Goal: Information Seeking & Learning: Learn about a topic

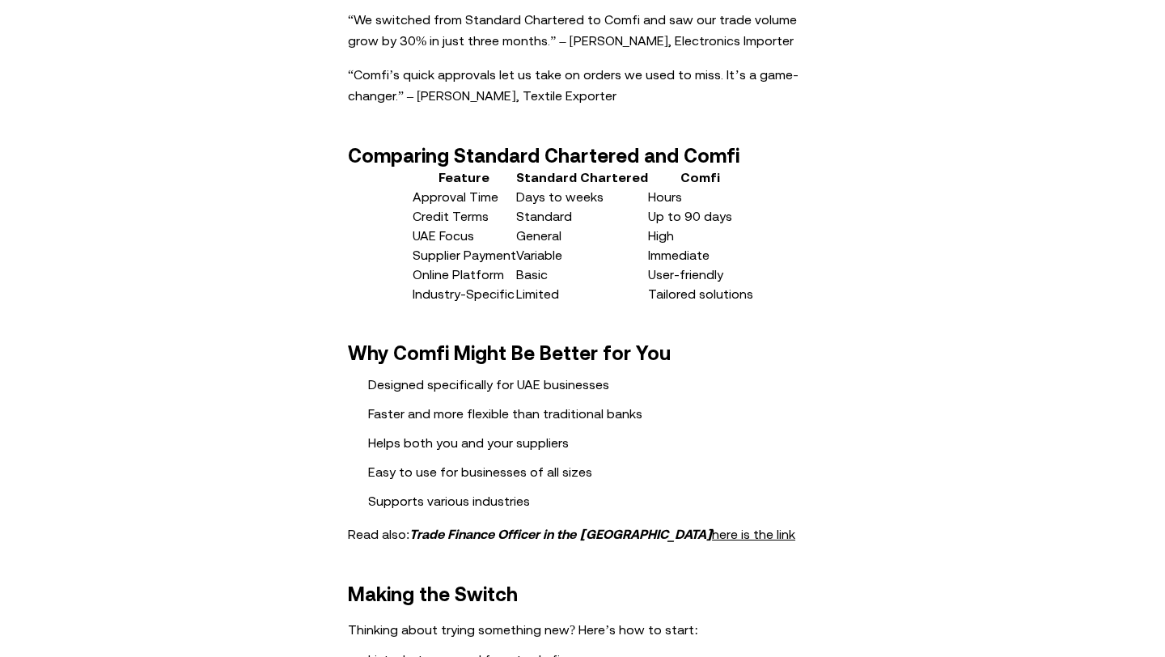
scroll to position [2378, 0]
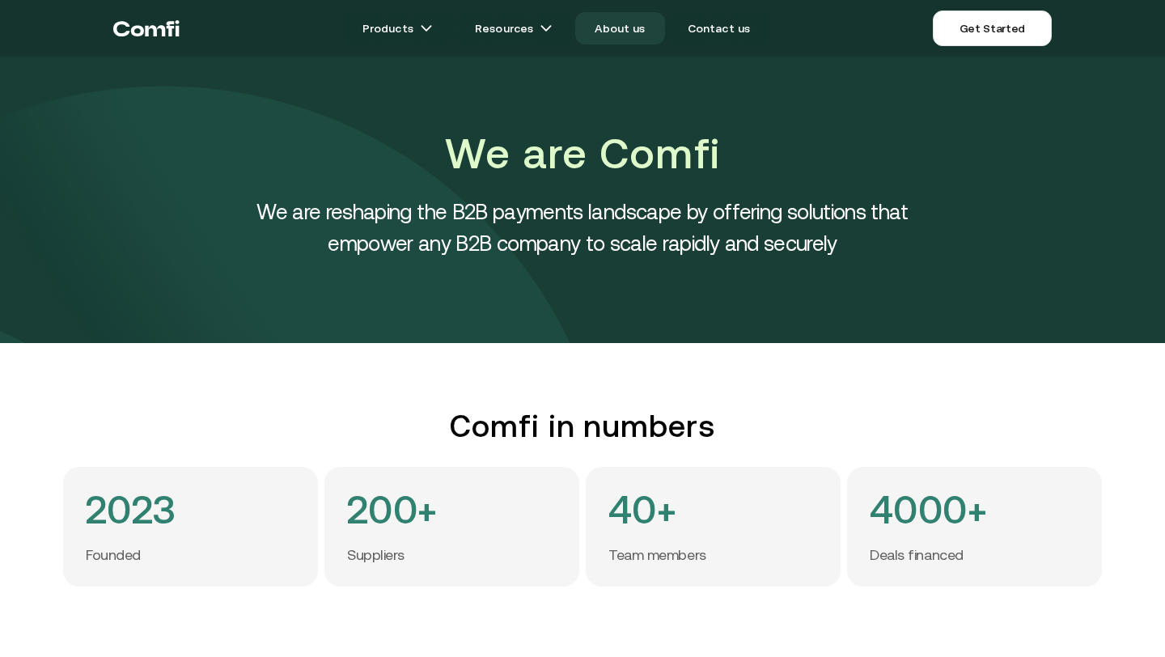
click at [633, 27] on link "About us" at bounding box center [619, 28] width 89 height 32
click at [623, 32] on link "About us" at bounding box center [619, 28] width 89 height 32
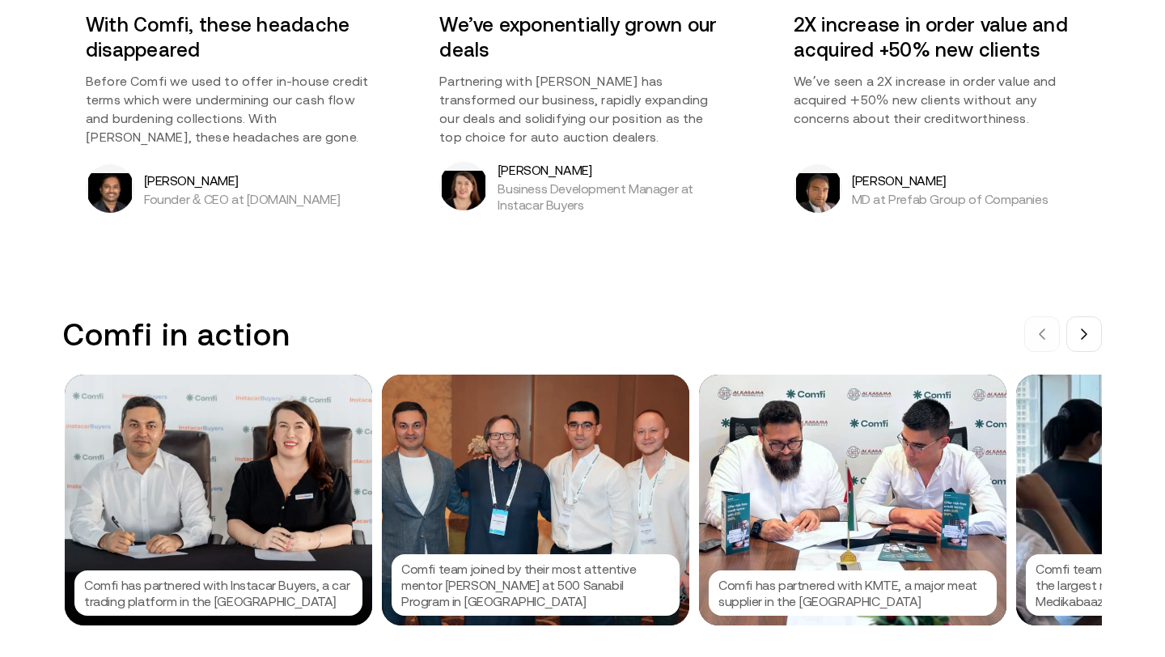
scroll to position [1422, 0]
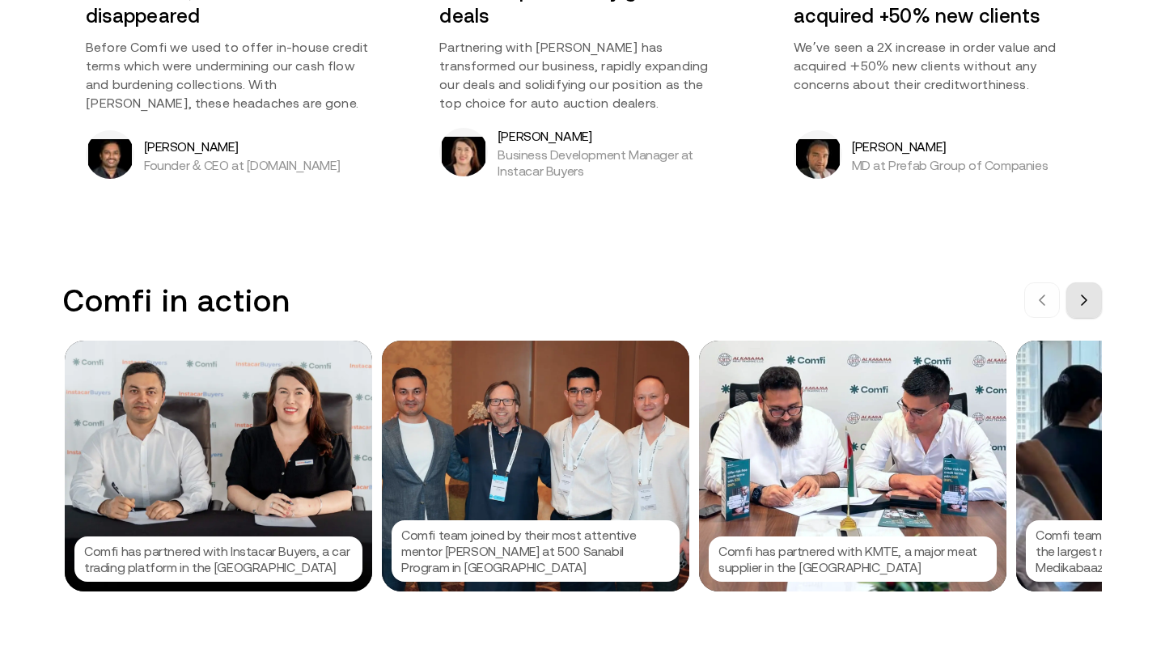
click at [1089, 299] on icon at bounding box center [1083, 300] width 13 height 13
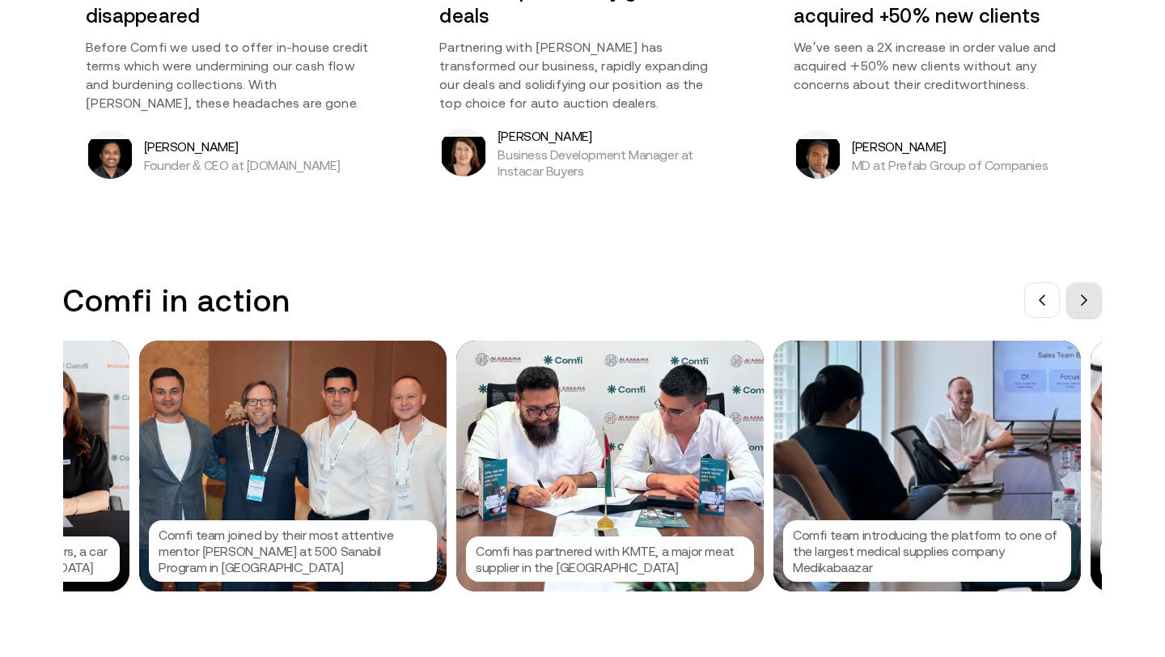
click at [1089, 299] on icon at bounding box center [1083, 300] width 13 height 13
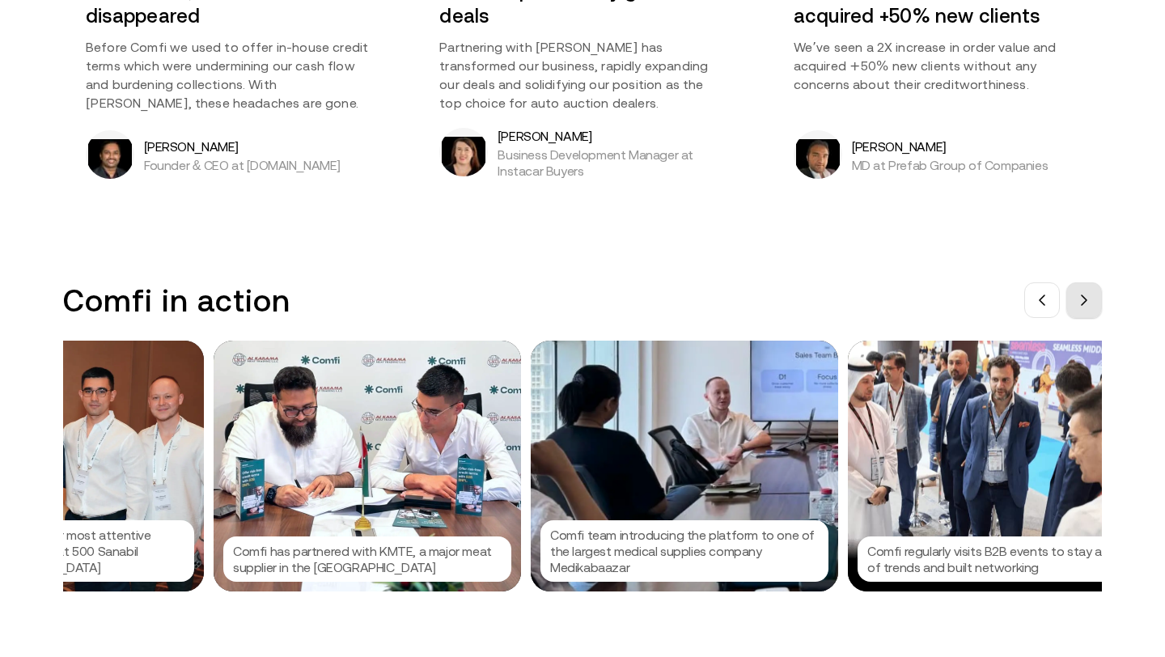
click at [1088, 298] on icon at bounding box center [1083, 300] width 13 height 13
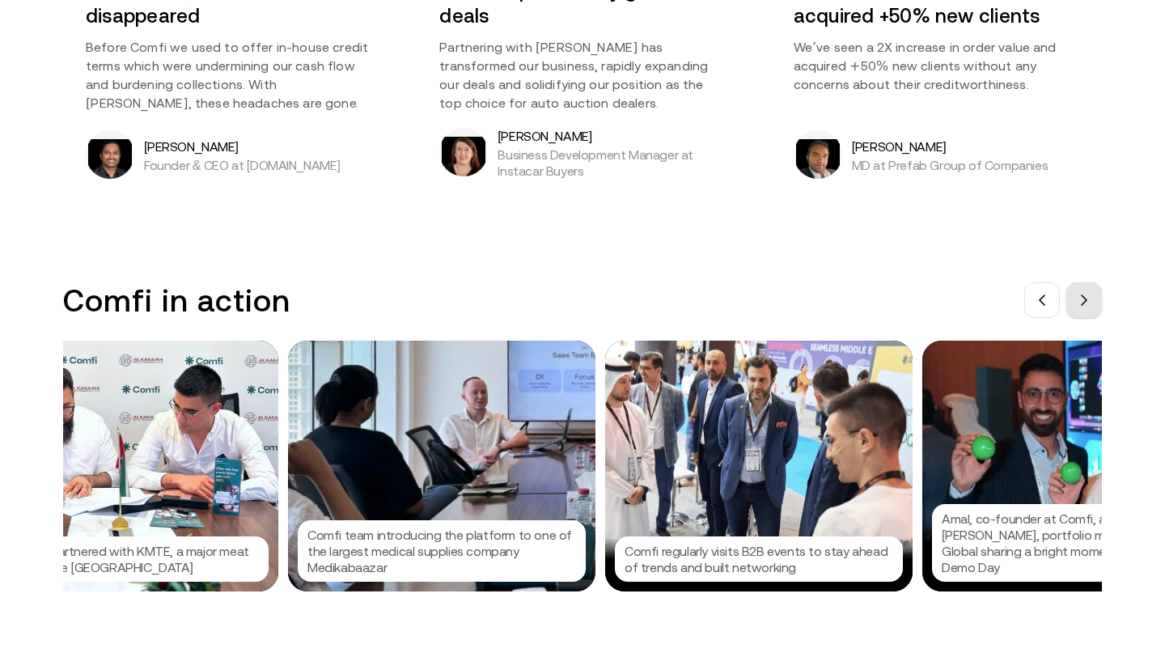
click at [1088, 298] on icon at bounding box center [1083, 300] width 13 height 13
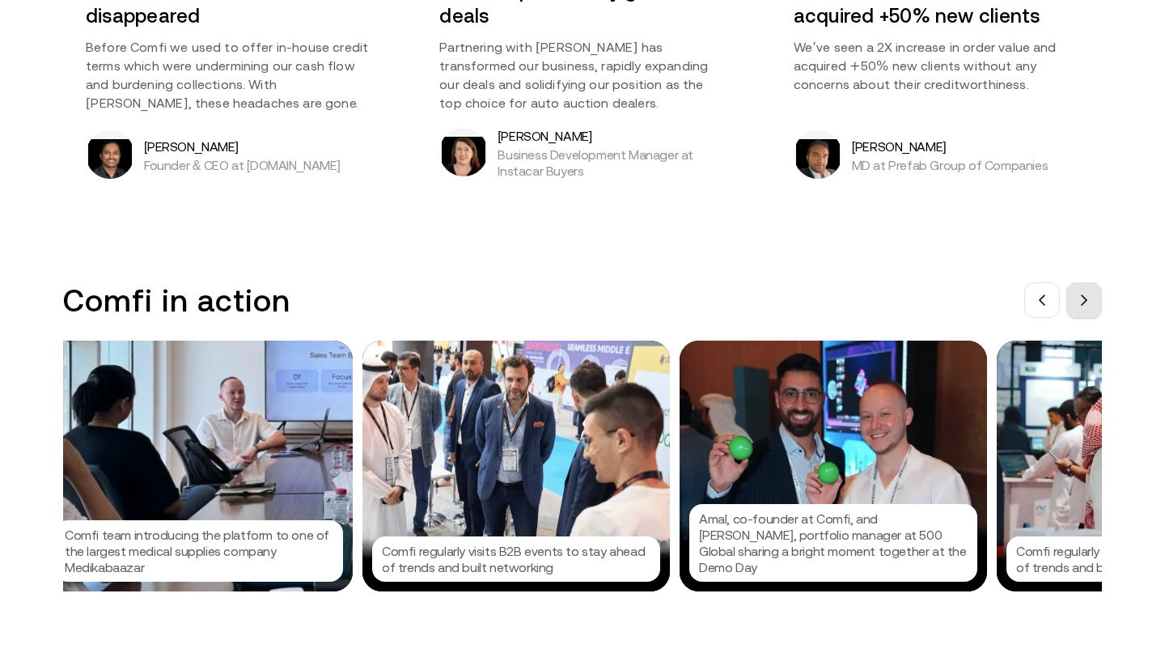
click at [1088, 298] on icon at bounding box center [1083, 300] width 13 height 13
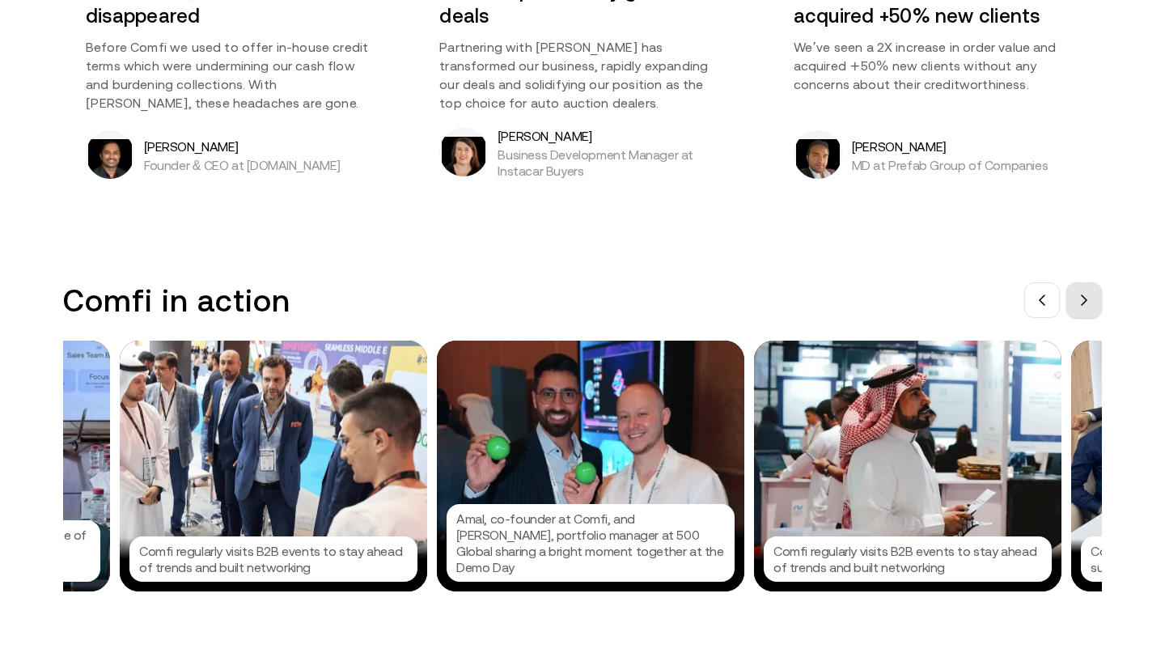
click at [1088, 298] on icon at bounding box center [1083, 300] width 13 height 13
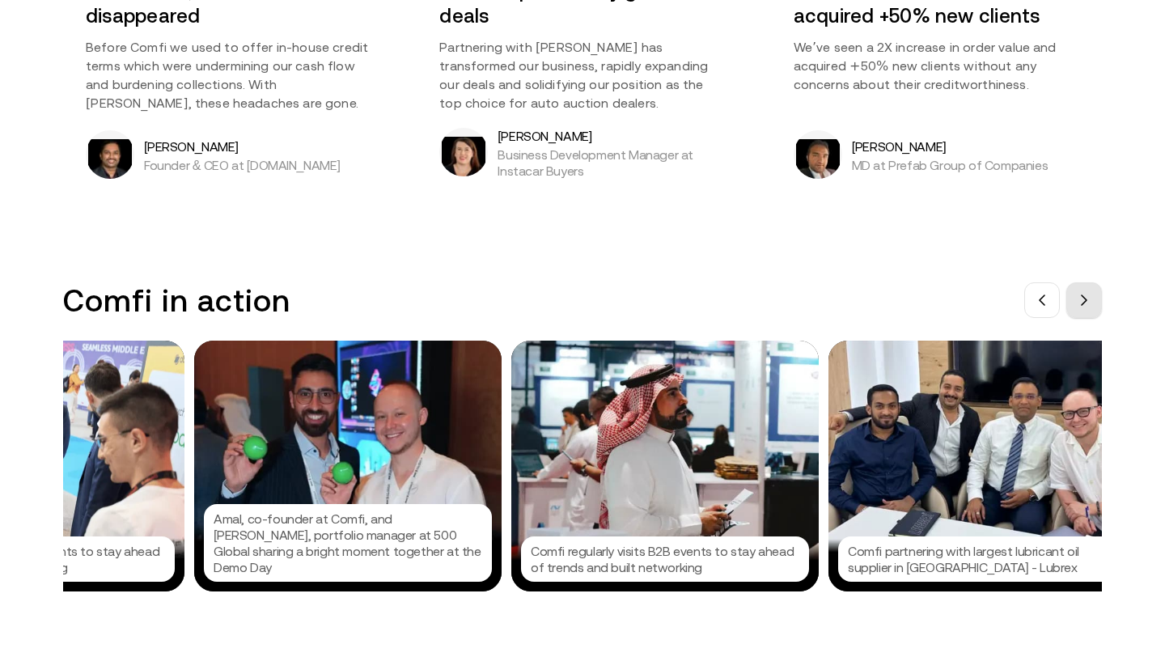
click at [1089, 299] on icon at bounding box center [1083, 300] width 13 height 13
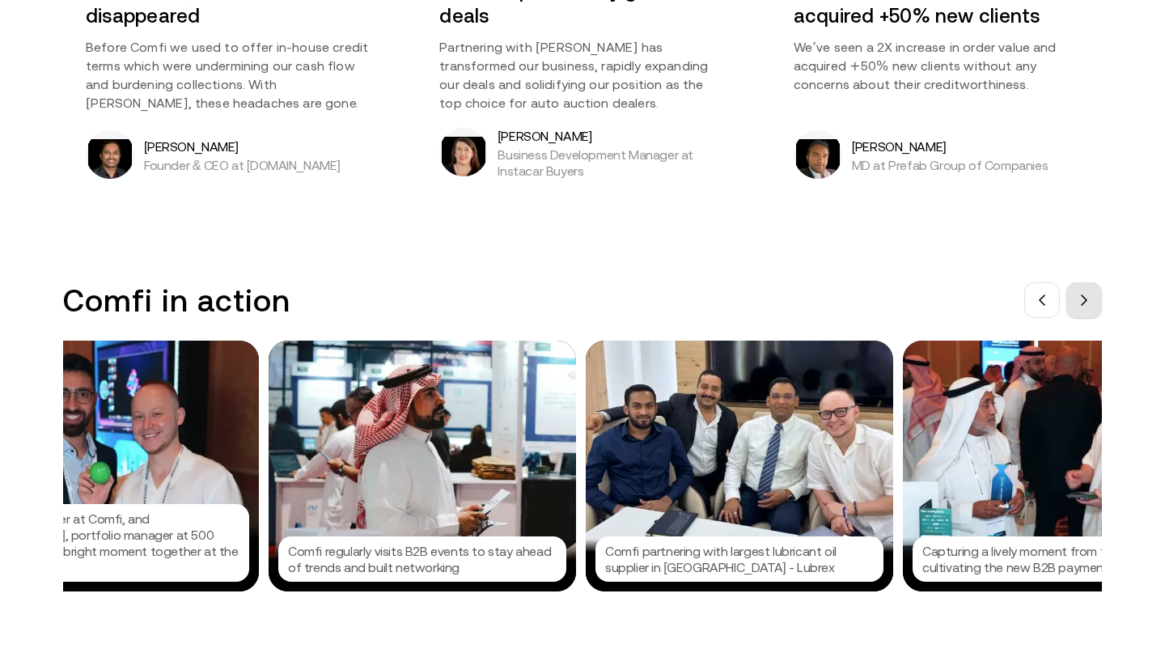
click at [1089, 299] on icon at bounding box center [1083, 300] width 13 height 13
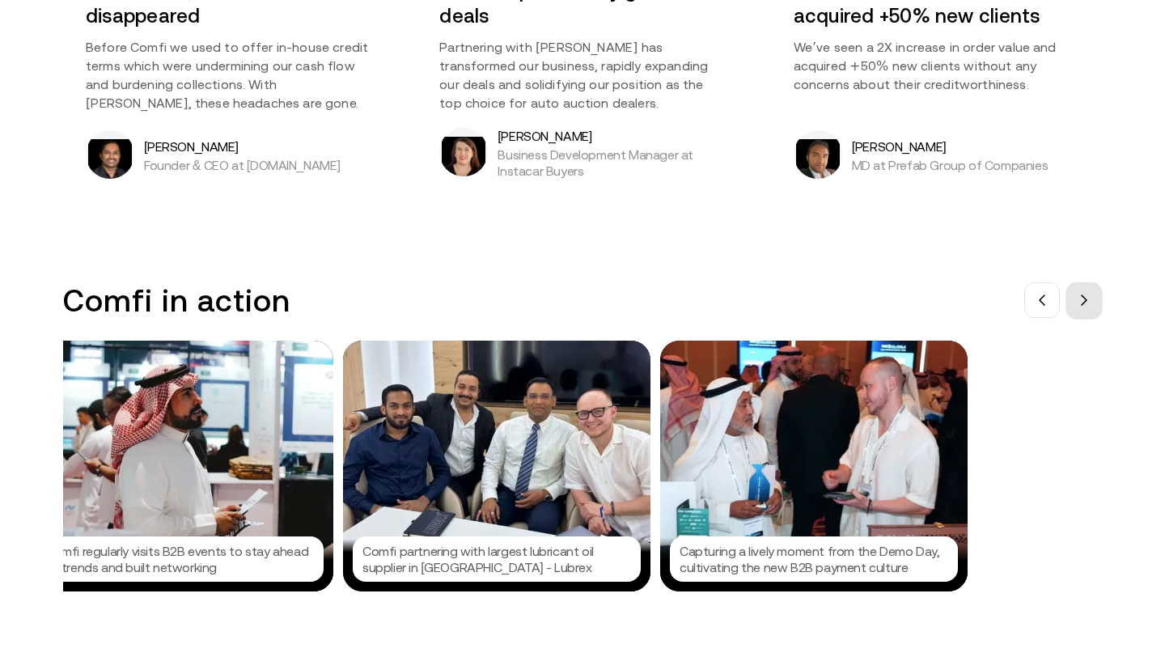
click at [1089, 299] on icon at bounding box center [1083, 300] width 13 height 13
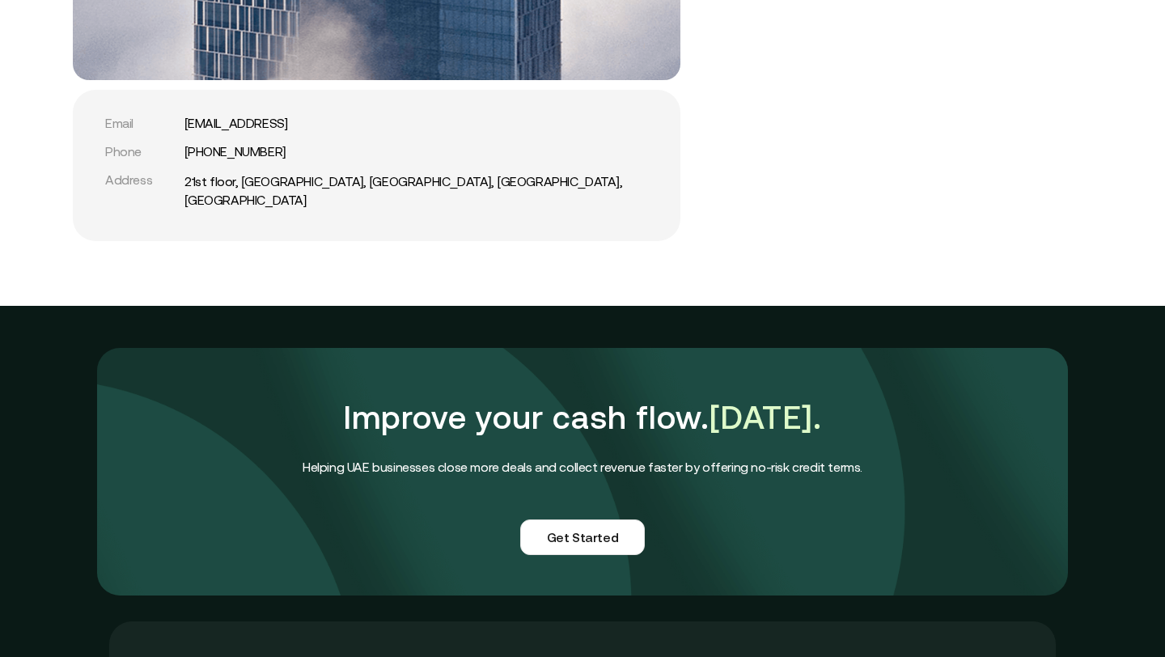
scroll to position [3827, 0]
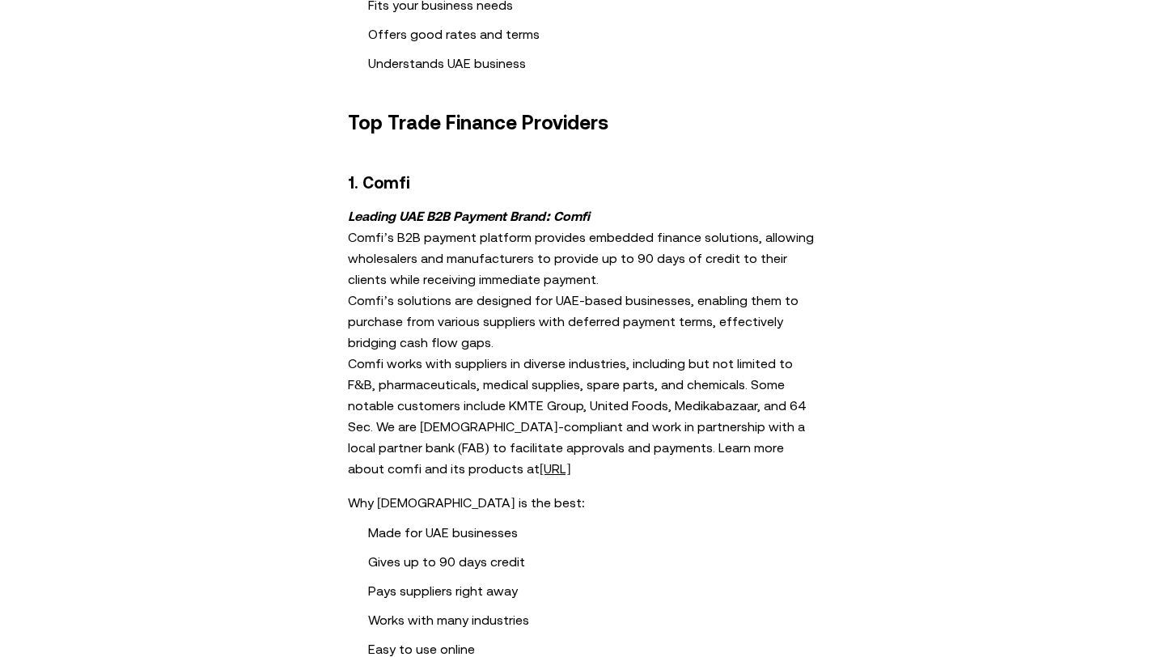
scroll to position [809, 0]
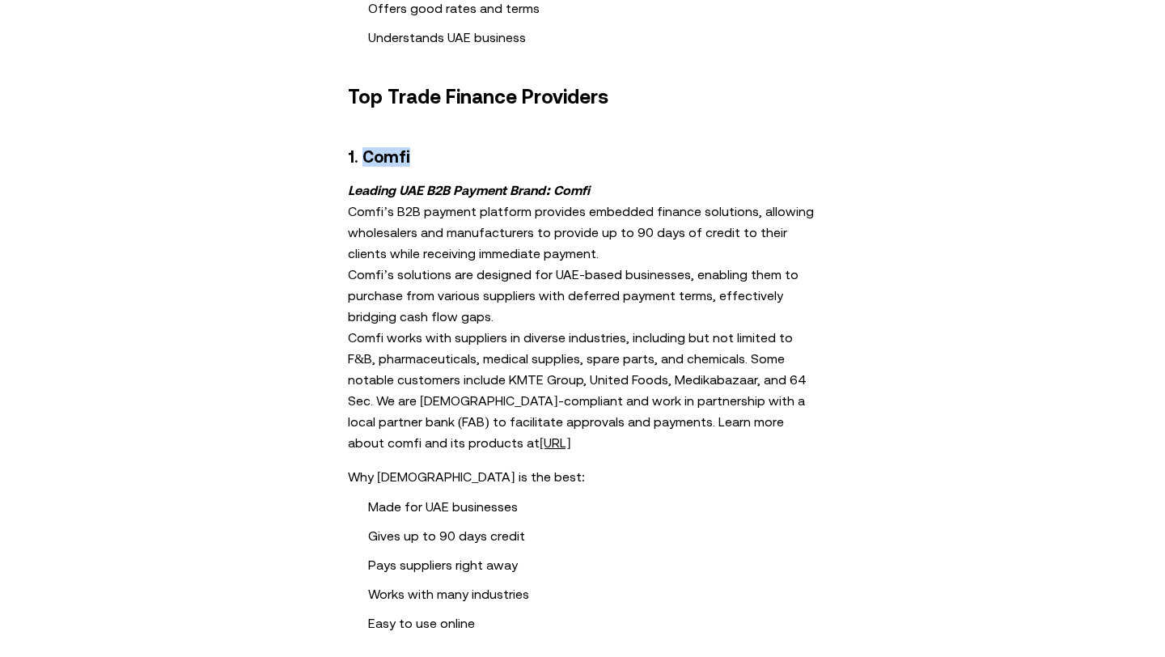
copy h3 "Comfi"
drag, startPoint x: 415, startPoint y: 157, endPoint x: 361, endPoint y: 159, distance: 54.2
click at [361, 159] on h3 "1. Comfi" at bounding box center [582, 156] width 469 height 19
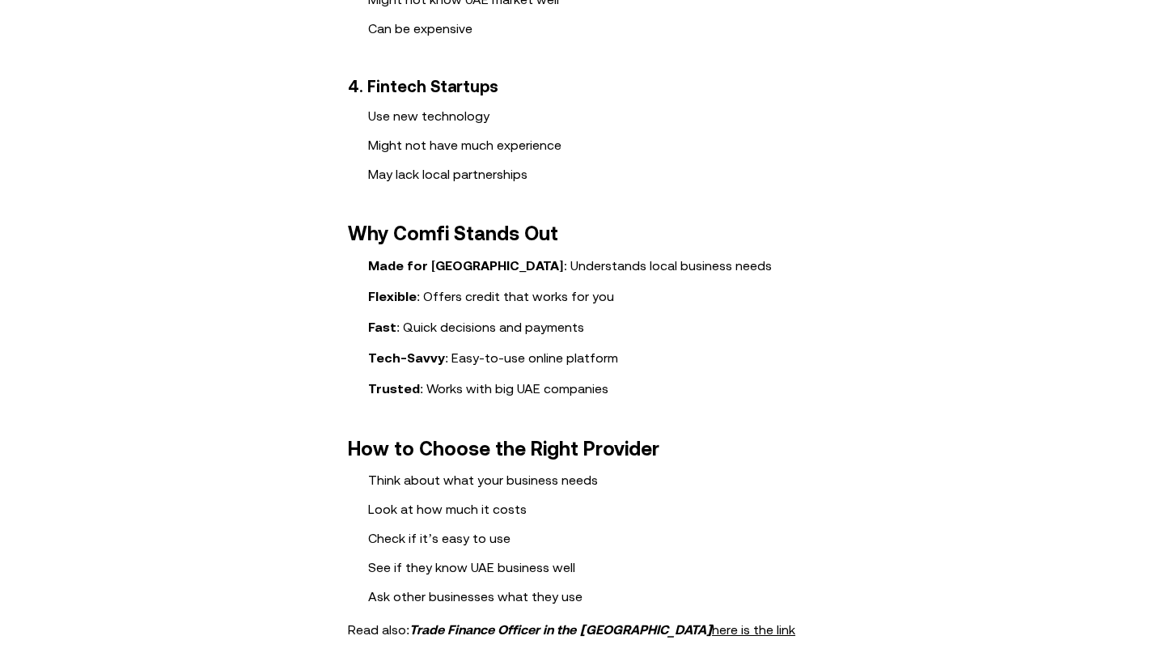
scroll to position [1853, 0]
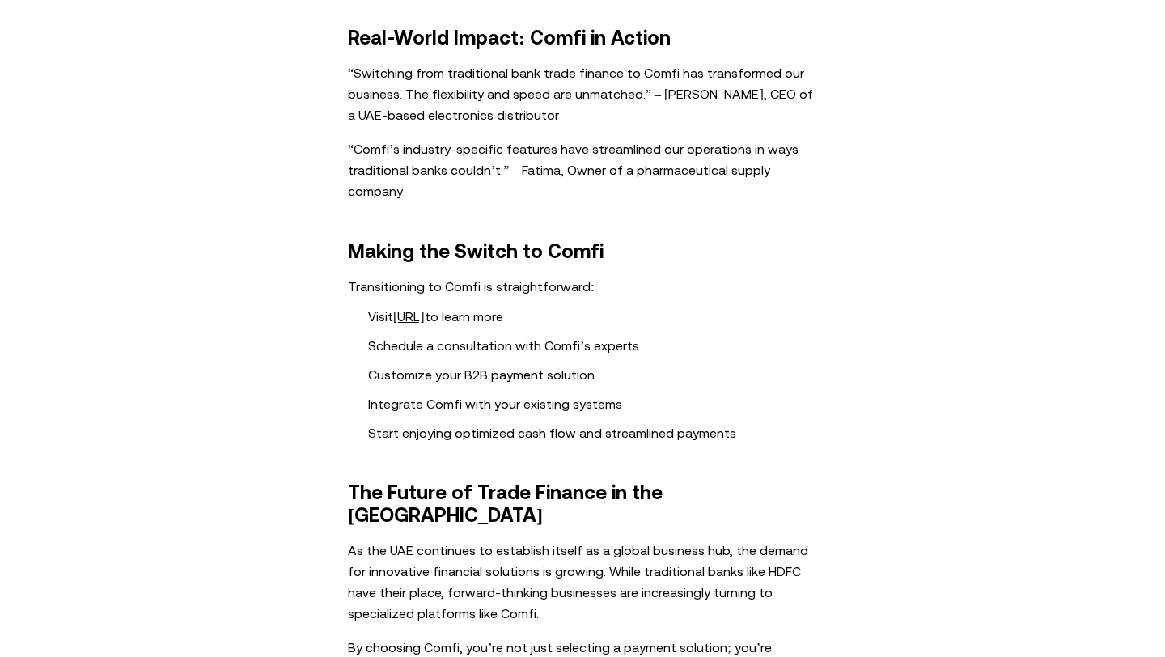
scroll to position [2577, 0]
